Goal: Task Accomplishment & Management: Manage account settings

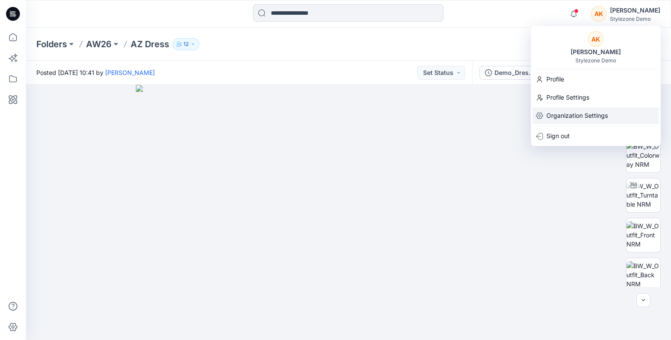
scroll to position [211, 0]
click at [555, 137] on p "Sign out" at bounding box center [558, 136] width 23 height 16
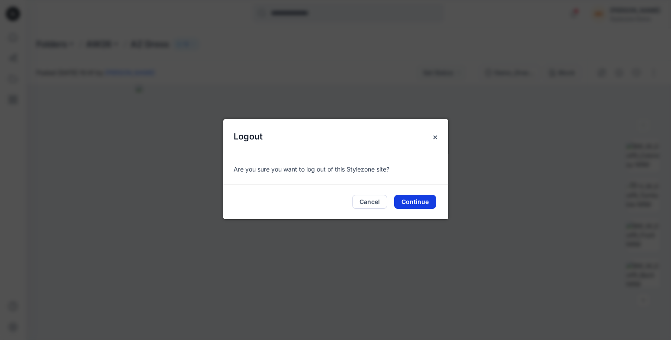
click at [420, 202] on button "Continue" at bounding box center [415, 202] width 42 height 14
click at [370, 204] on button "Cancel" at bounding box center [369, 202] width 35 height 14
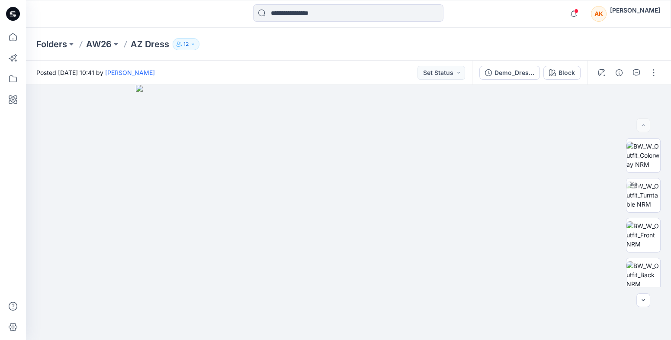
click at [15, 15] on icon at bounding box center [14, 15] width 3 height 0
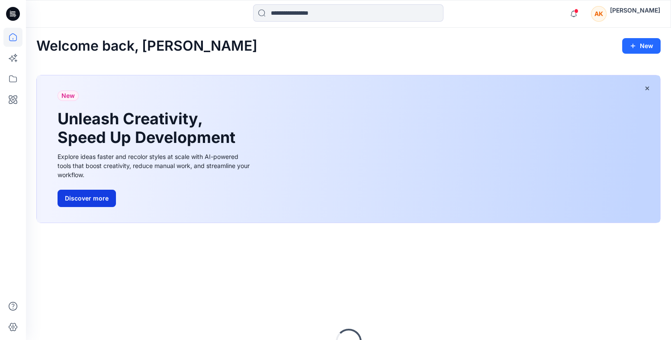
click at [82, 197] on button "Discover more" at bounding box center [87, 198] width 58 height 17
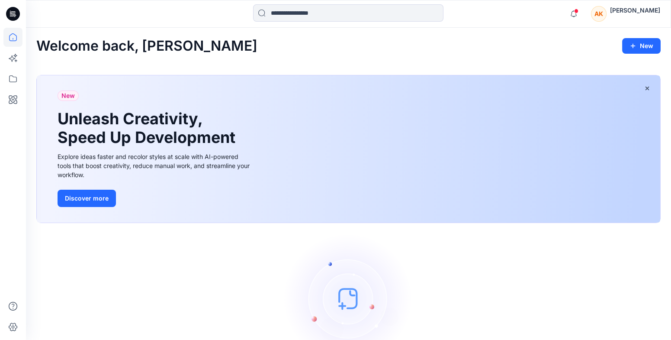
click at [630, 16] on div "[PERSON_NAME]" at bounding box center [635, 13] width 50 height 17
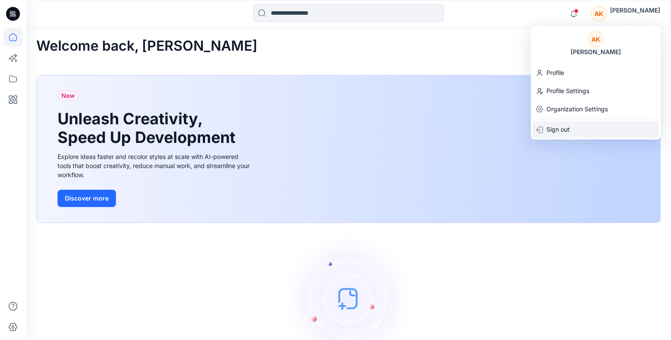
click at [564, 127] on p "Sign out" at bounding box center [558, 129] width 23 height 16
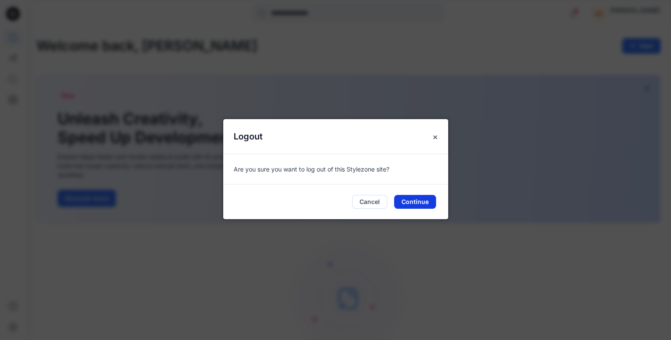
click at [424, 200] on button "Continue" at bounding box center [415, 202] width 42 height 14
click at [424, 201] on button "Continue" at bounding box center [415, 202] width 42 height 14
click at [414, 202] on button "Continue" at bounding box center [415, 202] width 42 height 14
click at [369, 202] on button "Cancel" at bounding box center [369, 202] width 35 height 14
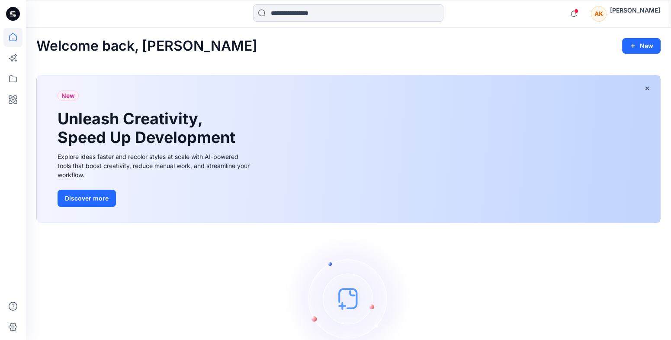
click at [622, 18] on div "[PERSON_NAME]" at bounding box center [635, 13] width 50 height 17
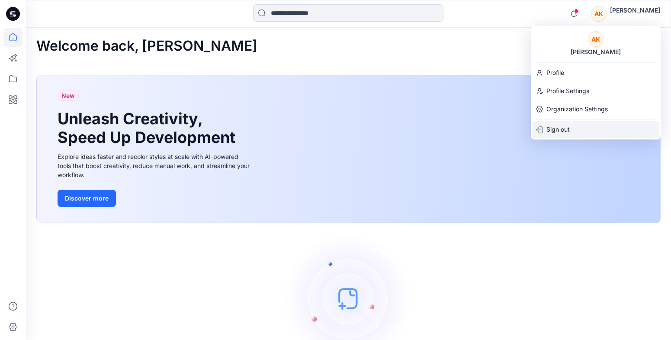
click at [556, 132] on p "Sign out" at bounding box center [558, 129] width 23 height 16
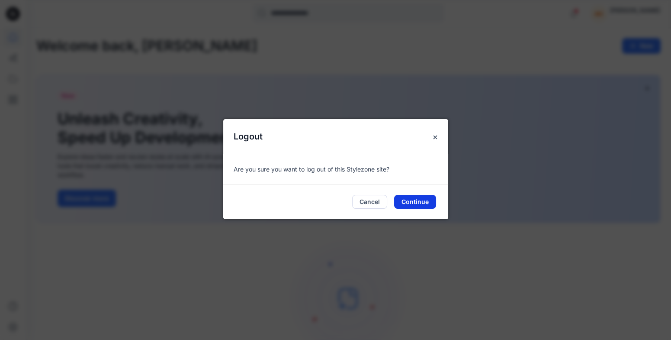
click at [415, 207] on button "Continue" at bounding box center [415, 202] width 42 height 14
click at [415, 200] on button "Continue" at bounding box center [415, 202] width 42 height 14
click at [440, 132] on button "Close" at bounding box center [436, 137] width 16 height 16
